Goal: Check status: Check status

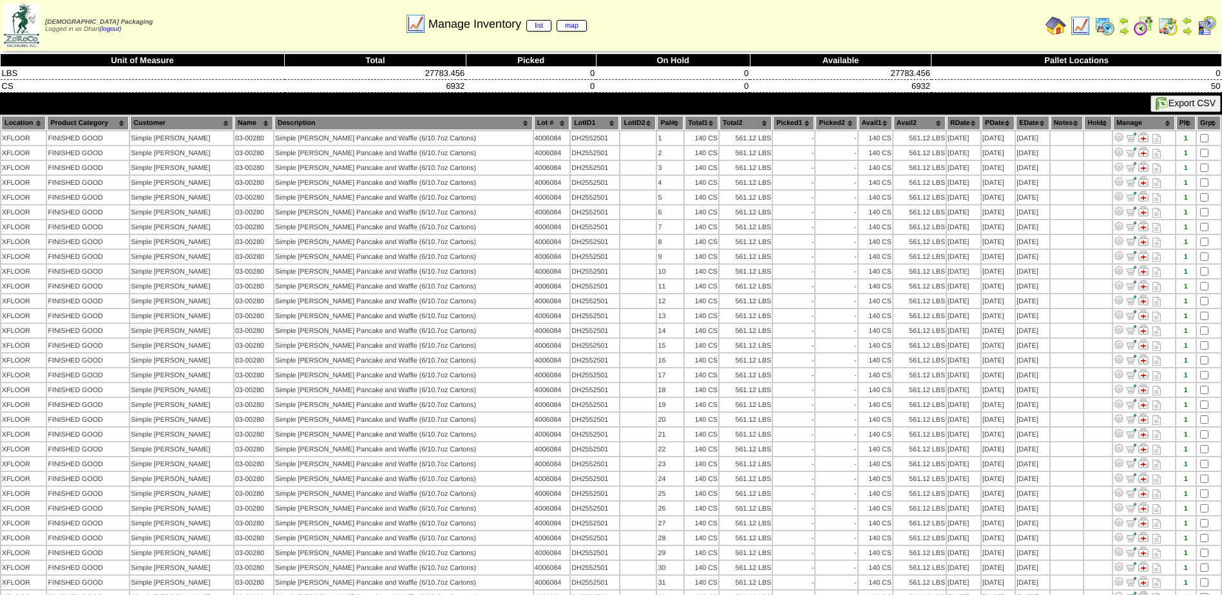
click at [1087, 25] on img at bounding box center [1080, 25] width 21 height 21
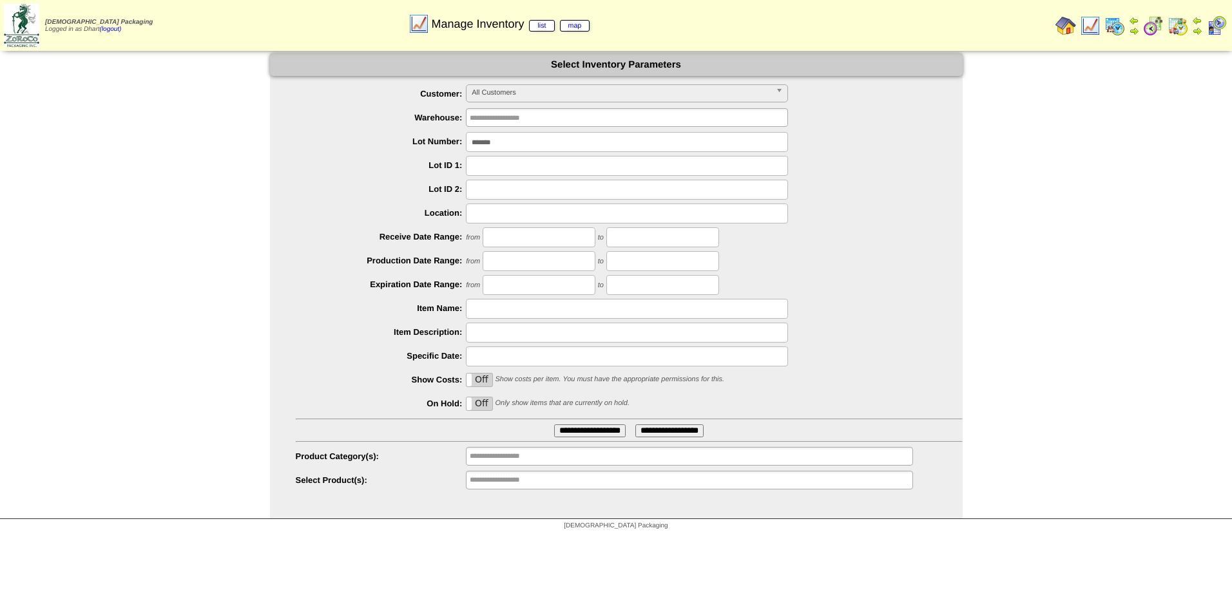
click at [512, 144] on input "*******" at bounding box center [627, 142] width 322 height 20
type input "*******"
click at [554, 425] on input "**********" at bounding box center [590, 431] width 72 height 13
